Goal: Find specific fact: Find contact information

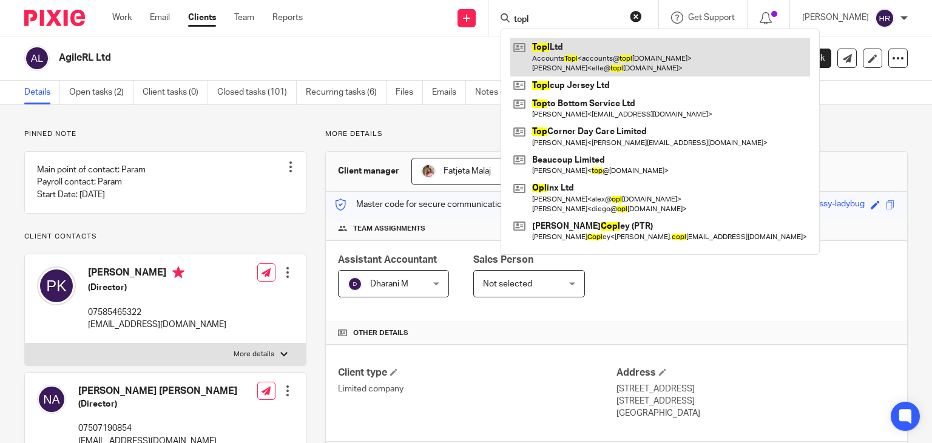
type input "topl"
click at [528, 44] on link at bounding box center [660, 57] width 300 height 38
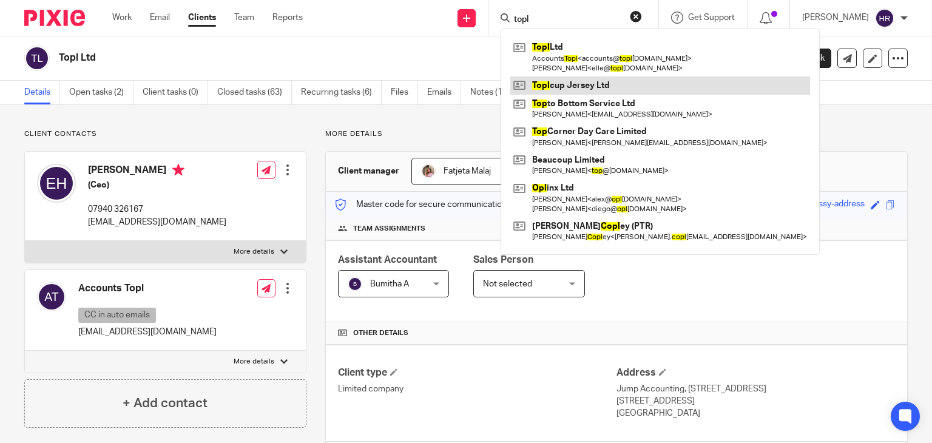
type input "topl"
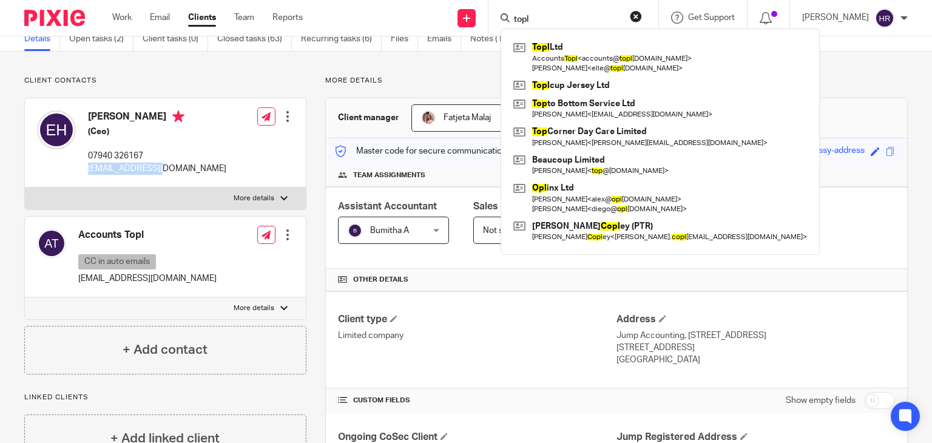
drag, startPoint x: 88, startPoint y: 167, endPoint x: 163, endPoint y: 170, distance: 75.3
click at [163, 170] on p "[EMAIL_ADDRESS][DOMAIN_NAME]" at bounding box center [157, 169] width 138 height 12
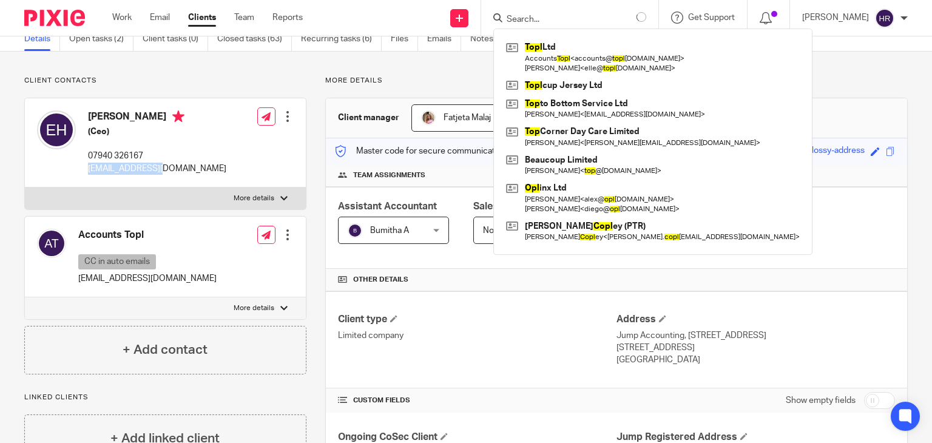
copy p "[EMAIL_ADDRESS][DOMAIN_NAME]"
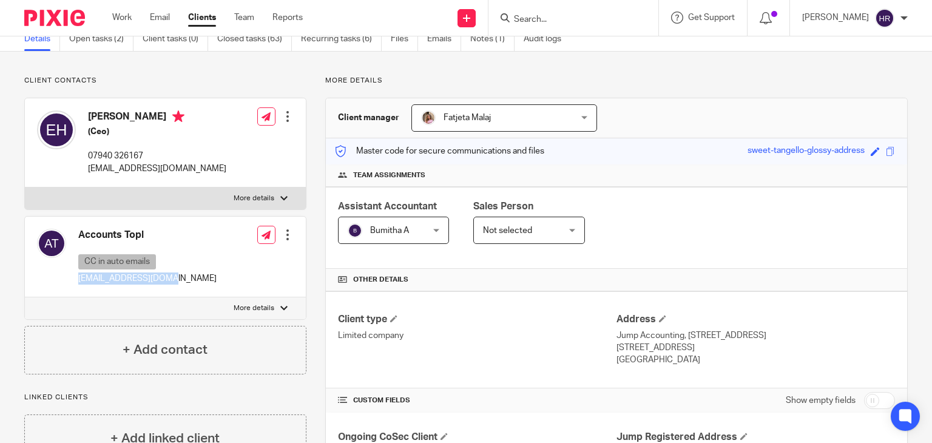
drag, startPoint x: 79, startPoint y: 278, endPoint x: 176, endPoint y: 275, distance: 97.1
click at [176, 275] on div "Accounts Topl CC in auto emails [EMAIL_ADDRESS][DOMAIN_NAME] Edit contact Creat…" at bounding box center [165, 257] width 281 height 81
copy p "[EMAIL_ADDRESS][DOMAIN_NAME]"
click at [433, 47] on link "Emails" at bounding box center [444, 39] width 34 height 24
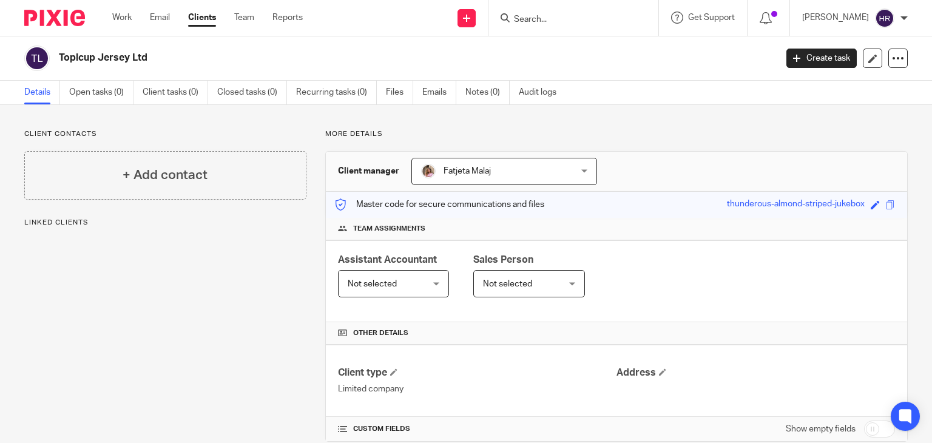
click at [386, 274] on span "Not selected" at bounding box center [388, 283] width 81 height 25
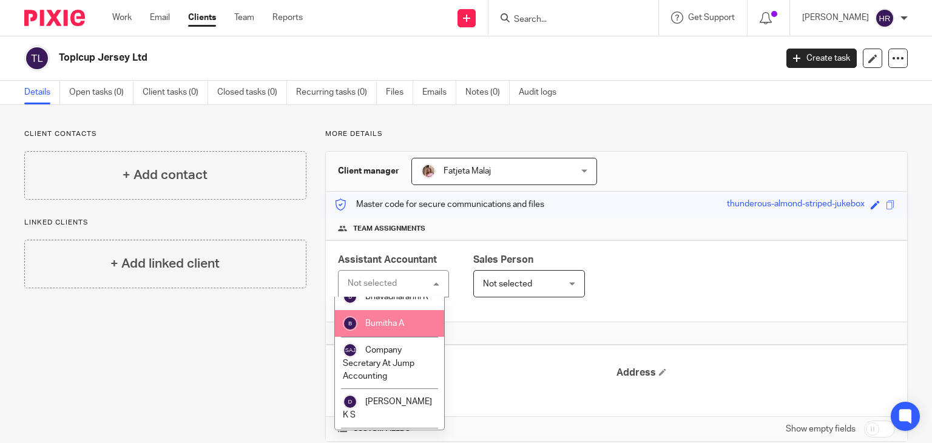
scroll to position [303, 0]
click at [380, 328] on span "Bumitha A" at bounding box center [384, 323] width 39 height 8
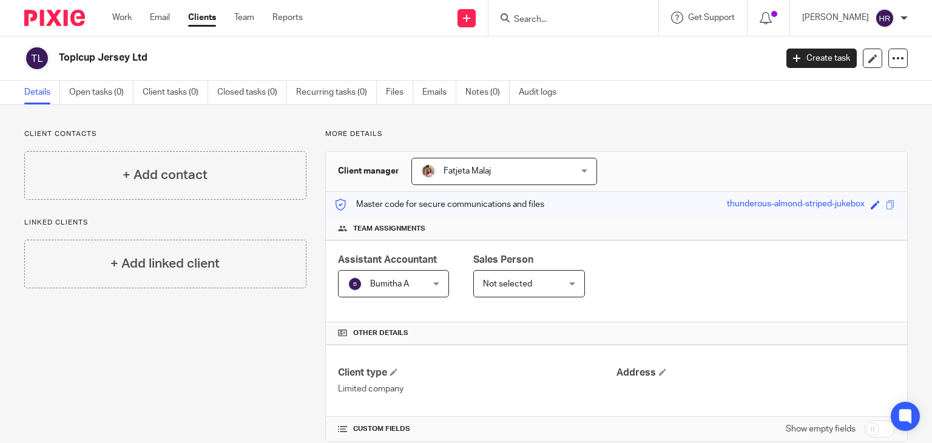
scroll to position [22, 0]
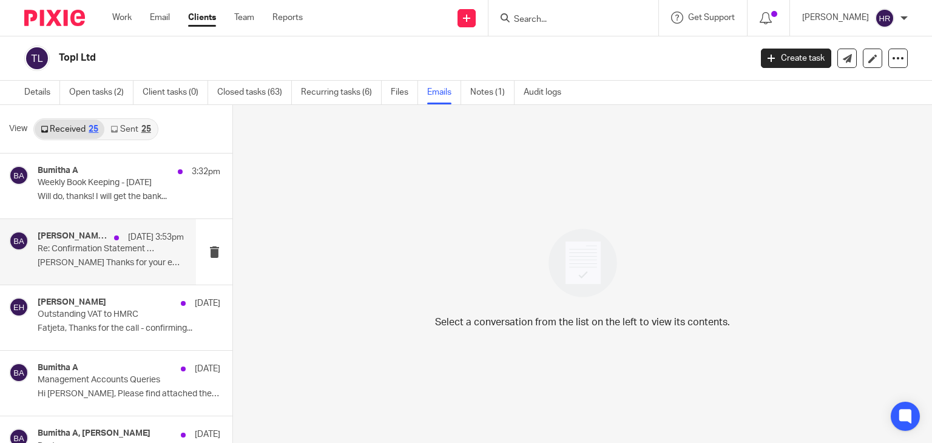
click at [108, 234] on div "19 Aug 3:53pm" at bounding box center [146, 237] width 76 height 12
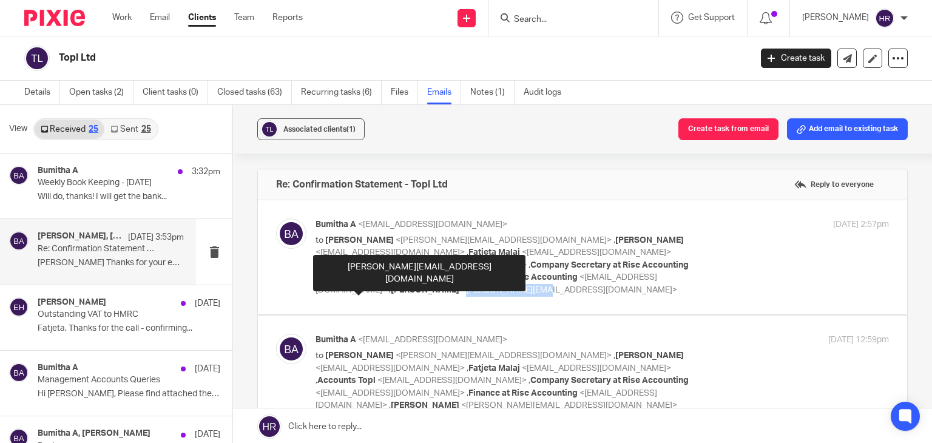
drag, startPoint x: 320, startPoint y: 292, endPoint x: 399, endPoint y: 291, distance: 78.9
click at [461, 291] on span "<simon@toplcup.com>" at bounding box center [569, 290] width 216 height 8
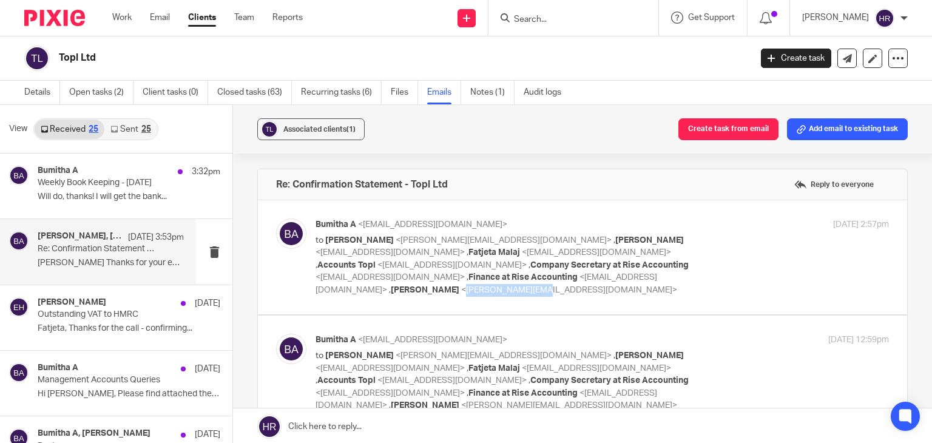
copy span "simon@toplcup.com"
